Goal: Navigation & Orientation: Find specific page/section

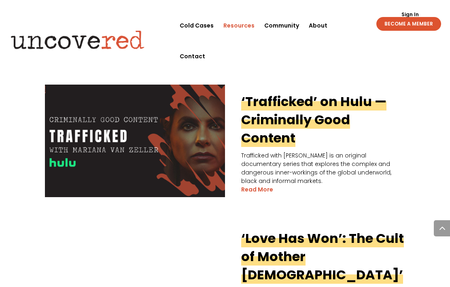
scroll to position [1350, 0]
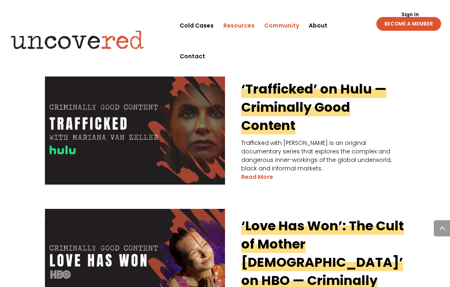
click at [291, 27] on link "Community" at bounding box center [281, 25] width 35 height 31
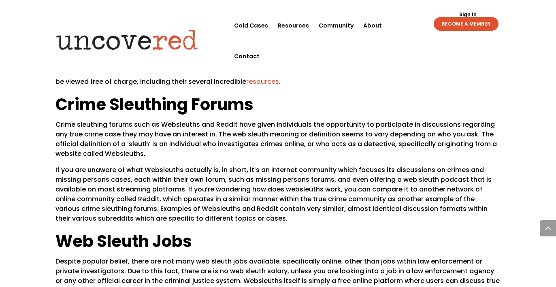
scroll to position [832, 0]
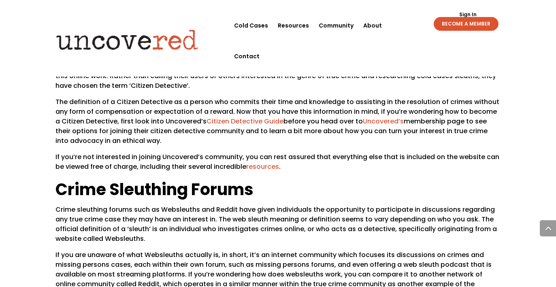
click at [250, 117] on link "Citizen Detective Guide" at bounding box center [245, 121] width 77 height 9
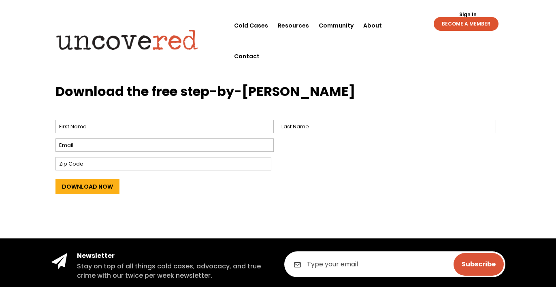
scroll to position [343, 0]
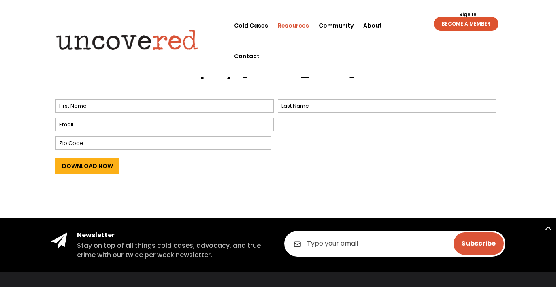
click at [288, 28] on link "Resources" at bounding box center [293, 25] width 31 height 31
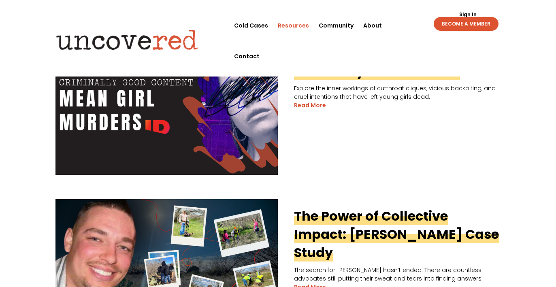
scroll to position [325, 0]
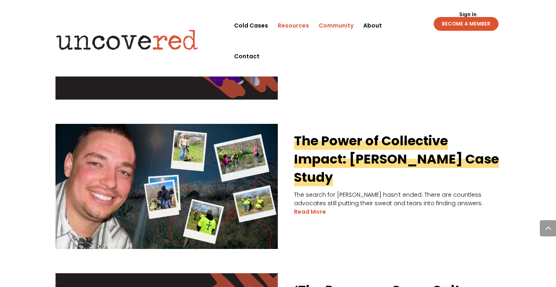
click at [351, 32] on link "Community" at bounding box center [336, 25] width 35 height 31
click at [373, 25] on link "About" at bounding box center [372, 25] width 19 height 31
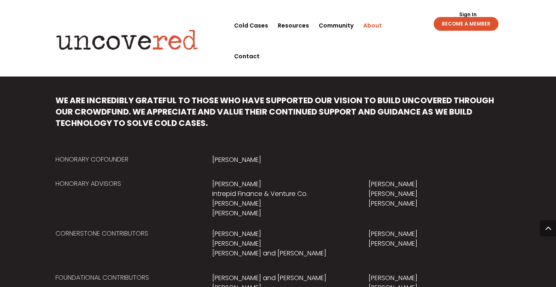
scroll to position [453, 0]
